Goal: Task Accomplishment & Management: Manage account settings

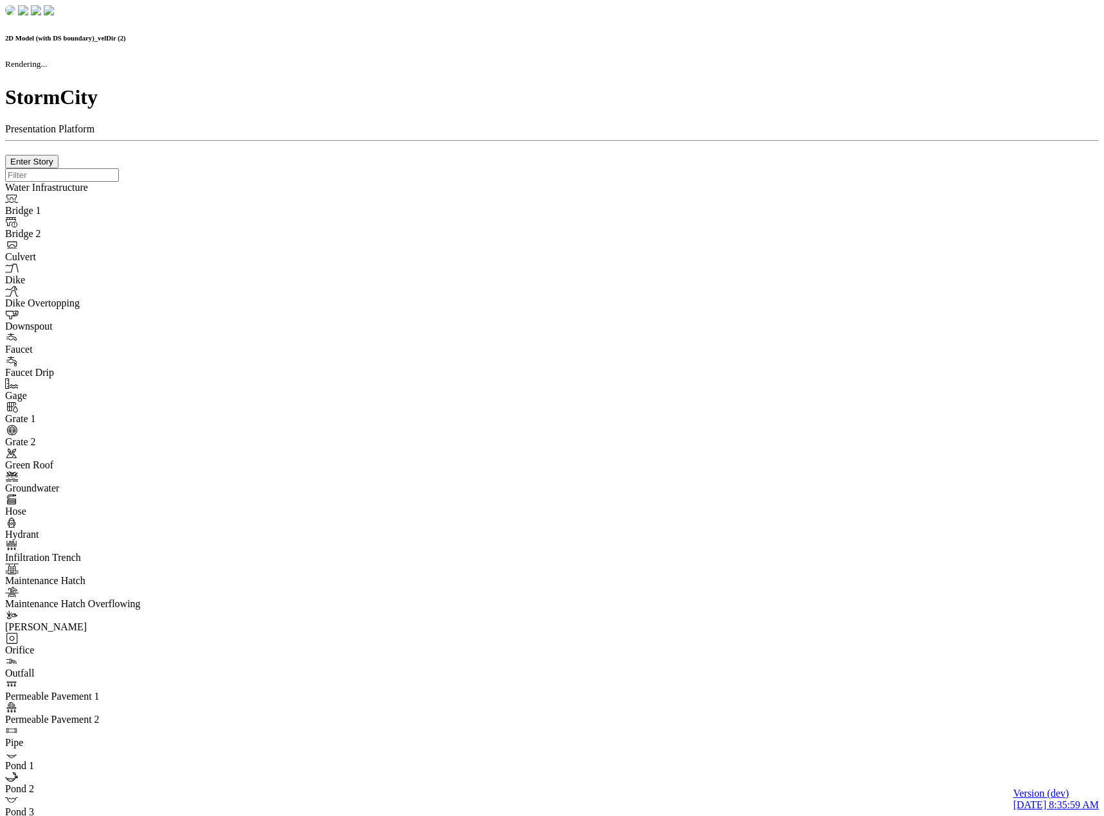
checkbox input "false"
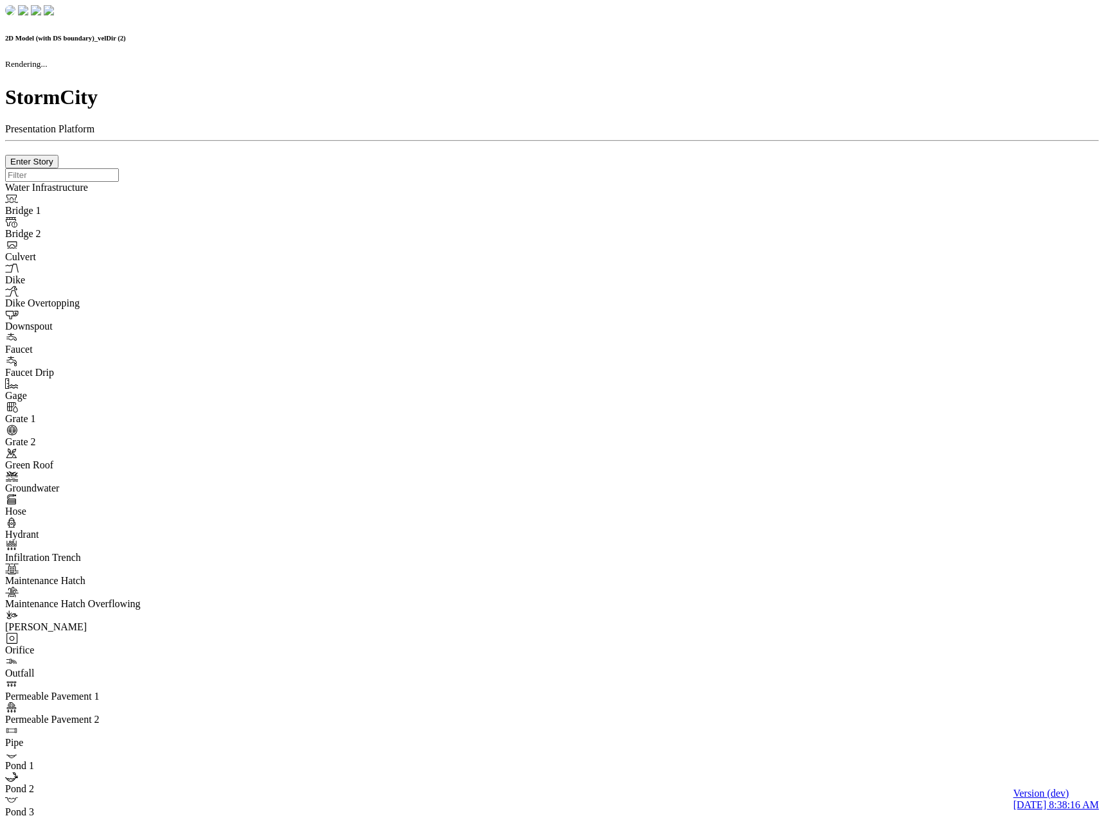
checkbox input "false"
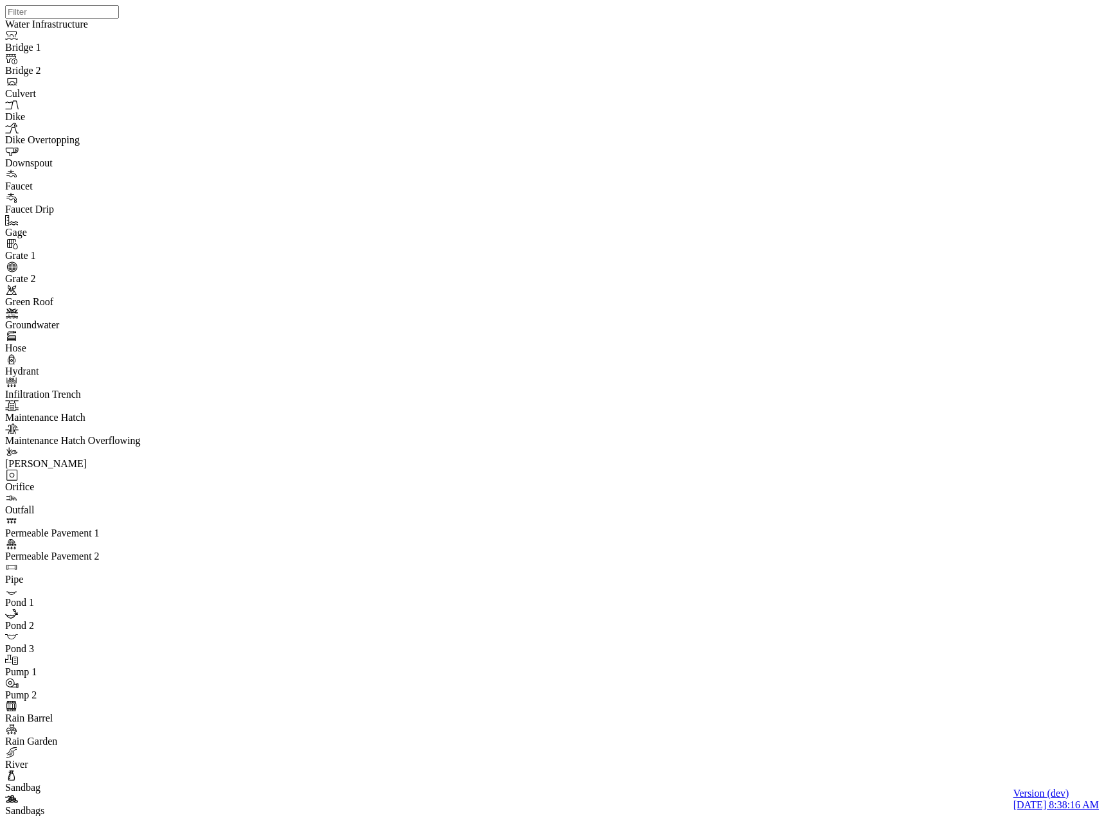
click at [398, 161] on div "JC Jesse Cluthe" at bounding box center [396, 164] width 132 height 24
click at [403, 141] on div "U Unassigned" at bounding box center [396, 145] width 132 height 24
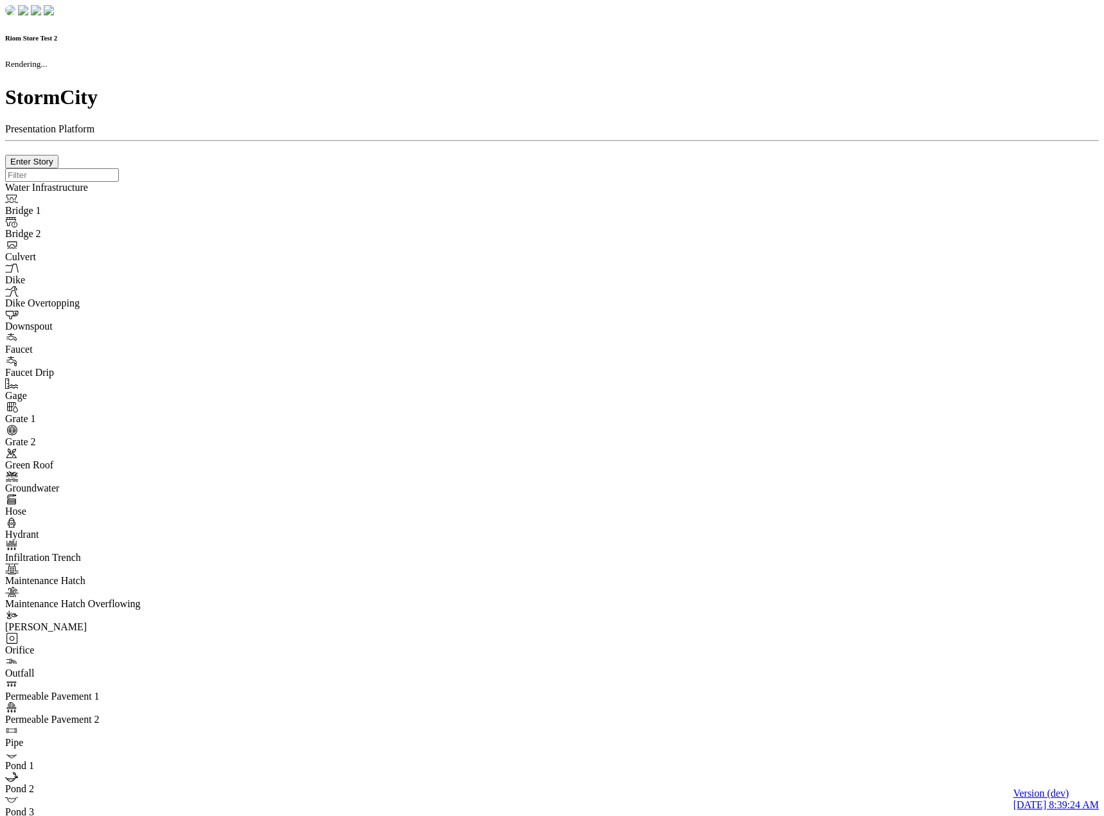
checkbox input "true"
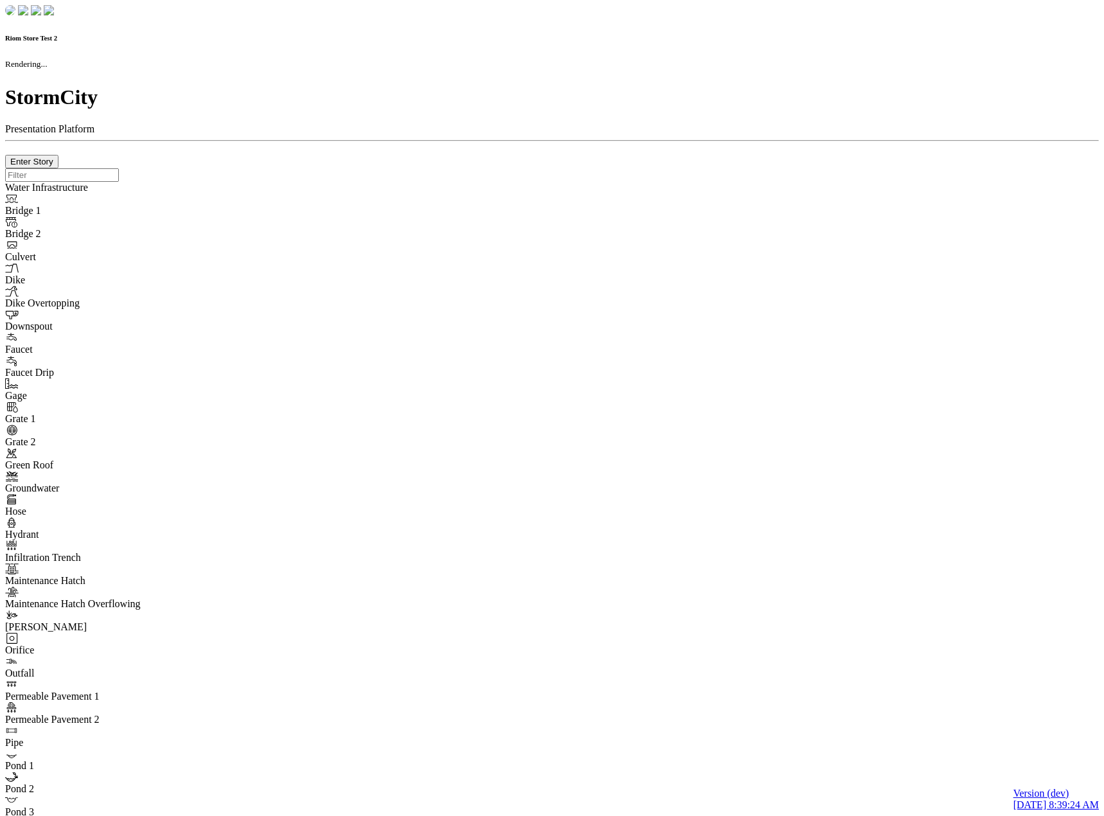
type input "0m"
type textarea "Depth = 0"
checkbox input "true"
select select "CIRCLE"
type input "7"
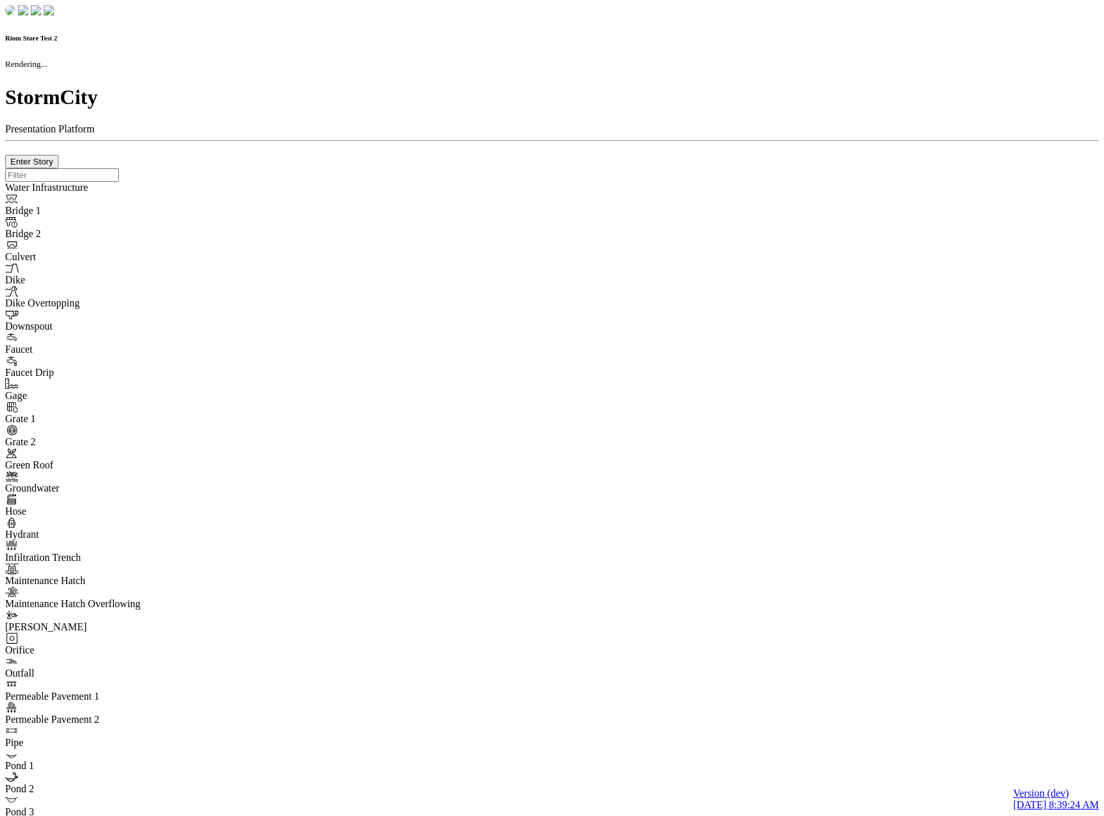
checkbox input "true"
type input "0"
type textarea "<i class="far fa-building"></i>"
select select "None"
type input "7"
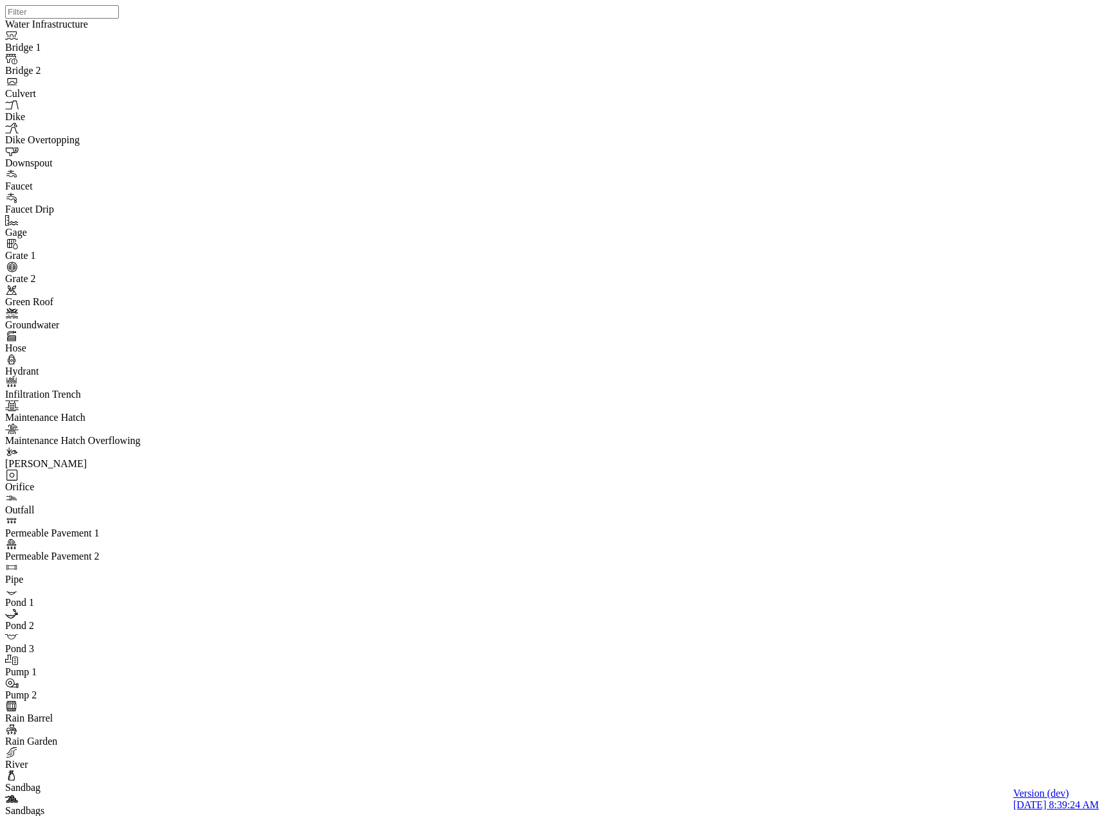
click at [256, 163] on div at bounding box center [557, 391] width 1104 height 783
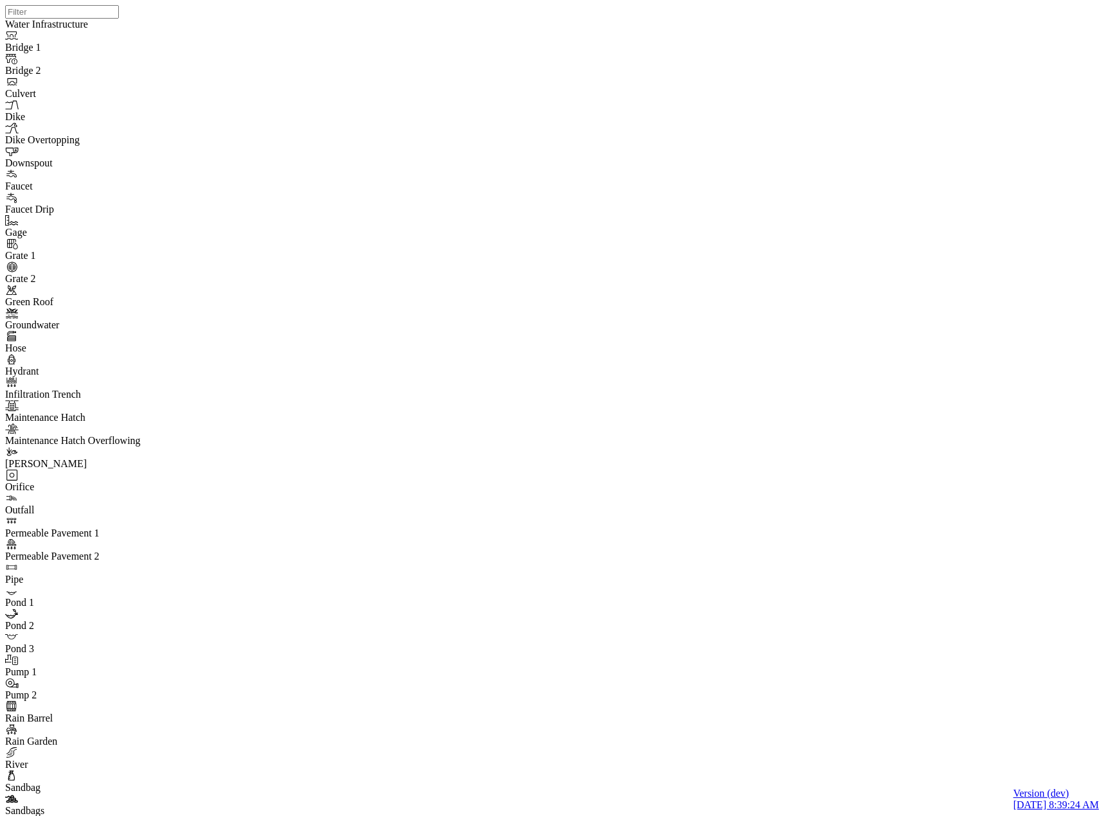
drag, startPoint x: 308, startPoint y: 80, endPoint x: 308, endPoint y: 88, distance: 8.4
